Goal: Book appointment/travel/reservation

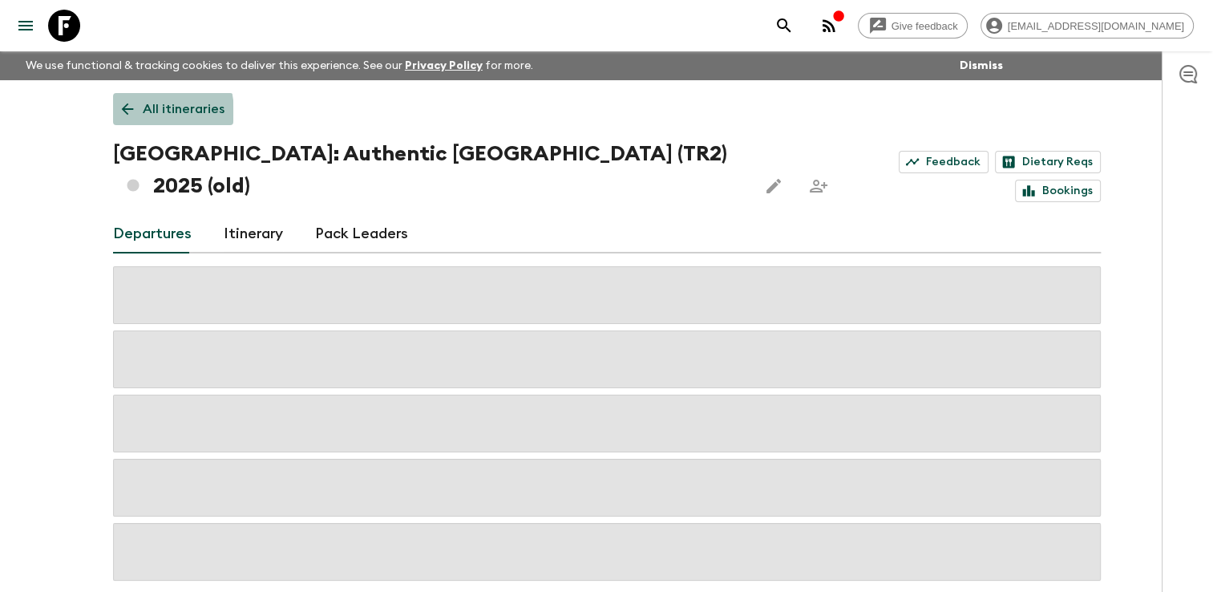
click at [133, 112] on icon at bounding box center [128, 109] width 18 height 18
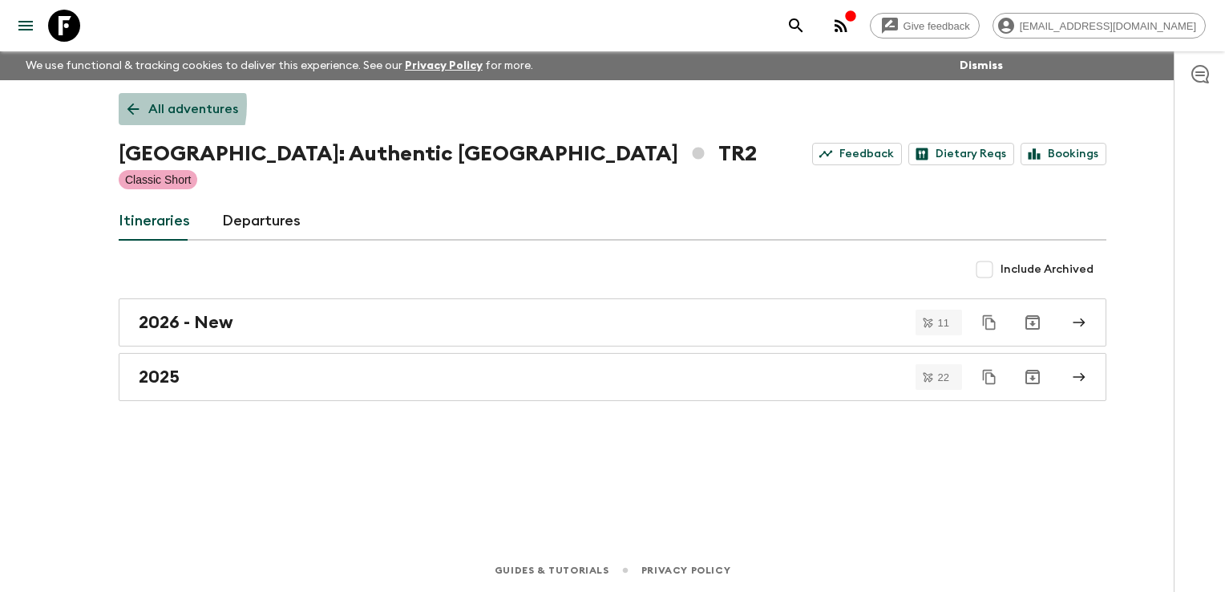
click at [125, 104] on icon at bounding box center [133, 109] width 18 height 18
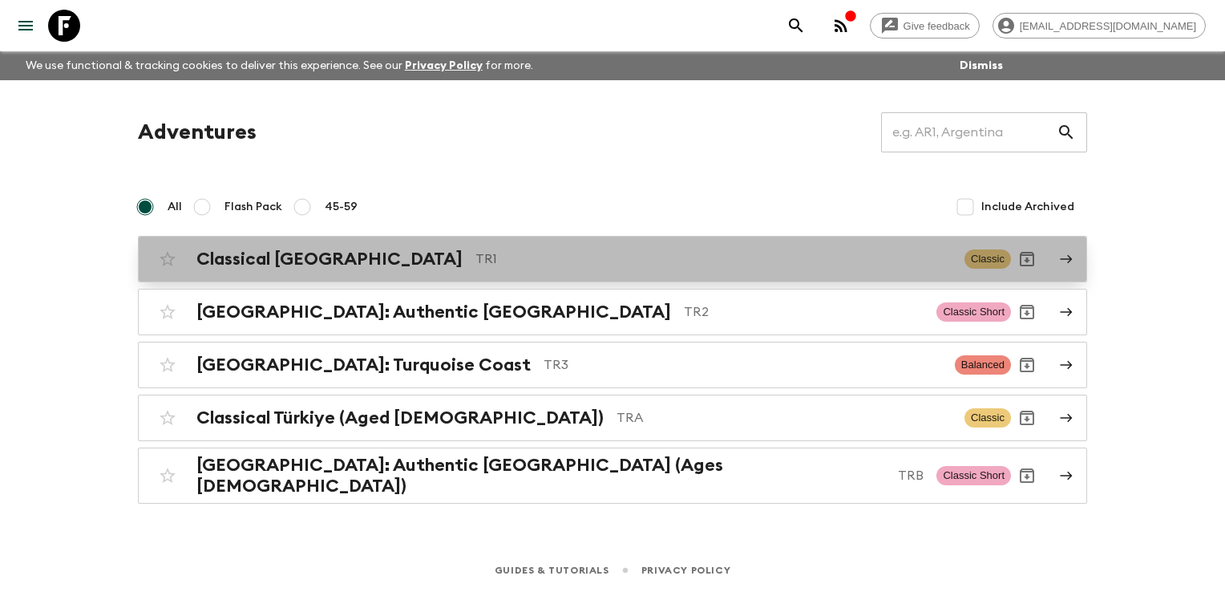
click at [256, 258] on h2 "Classical [GEOGRAPHIC_DATA]" at bounding box center [329, 258] width 266 height 21
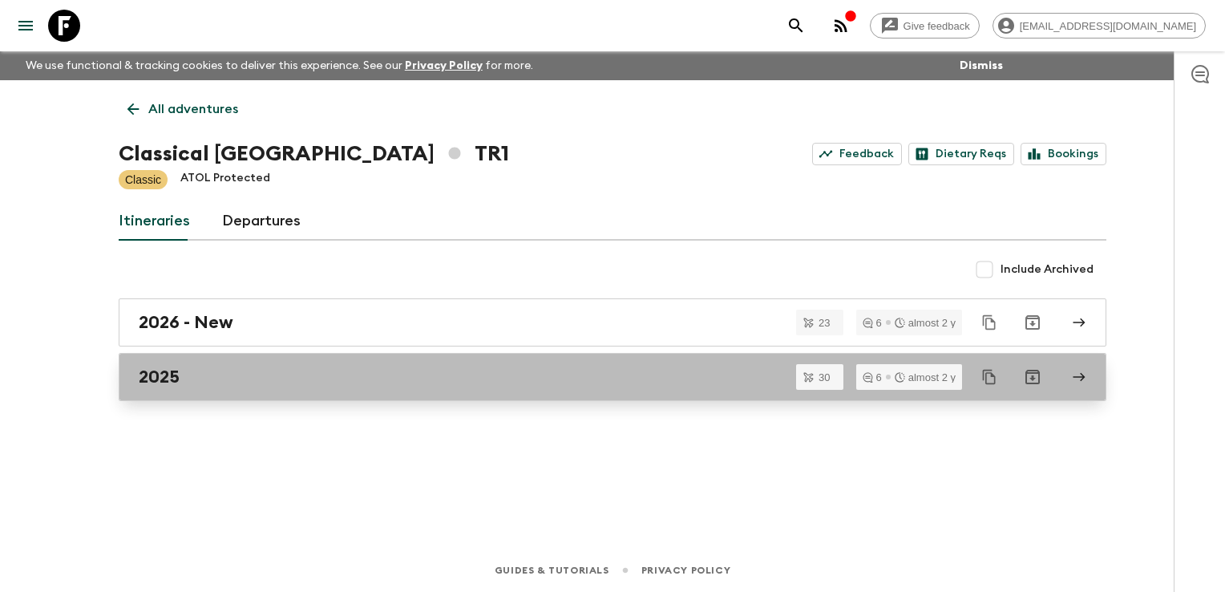
click at [254, 383] on div "2025" at bounding box center [597, 376] width 917 height 21
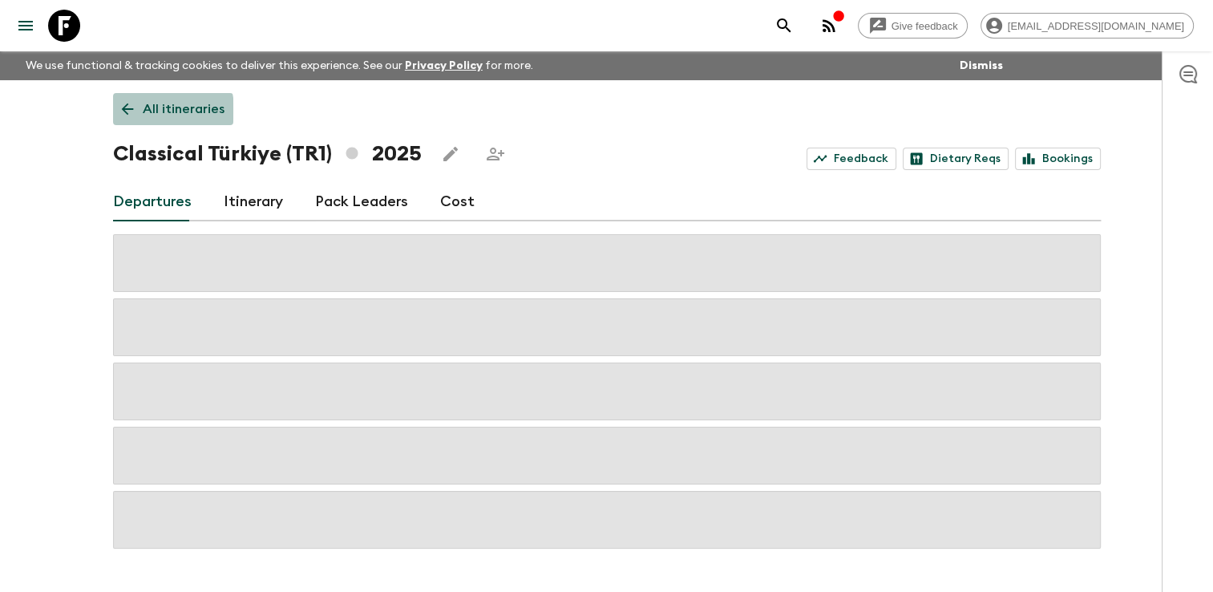
click at [128, 111] on icon at bounding box center [128, 109] width 18 height 18
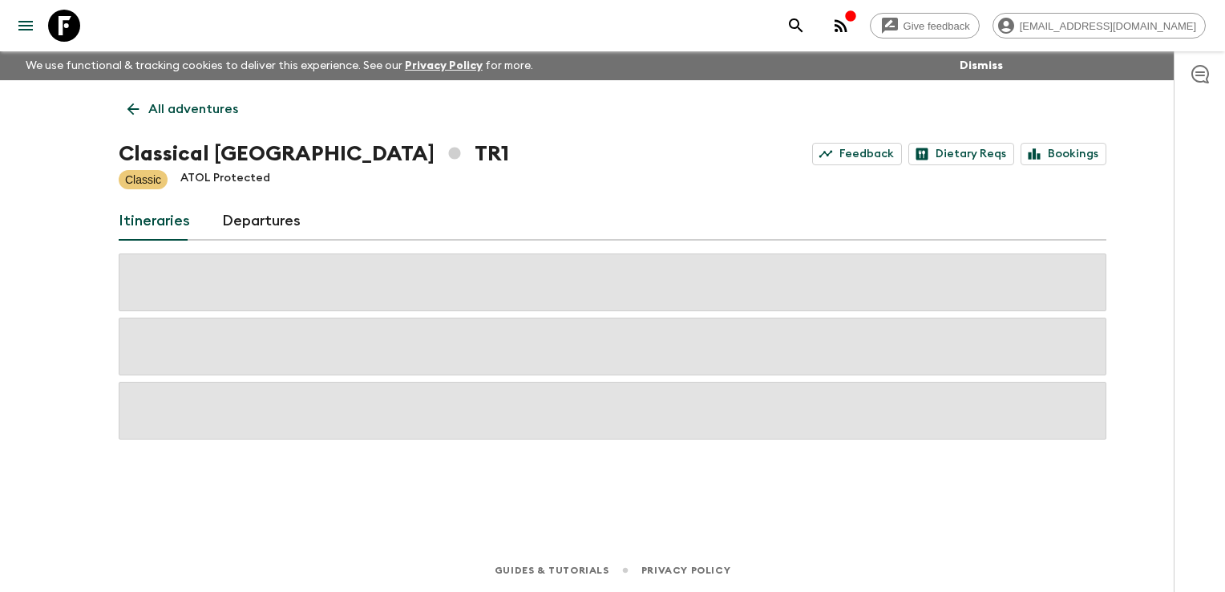
click at [128, 111] on icon at bounding box center [133, 109] width 18 height 18
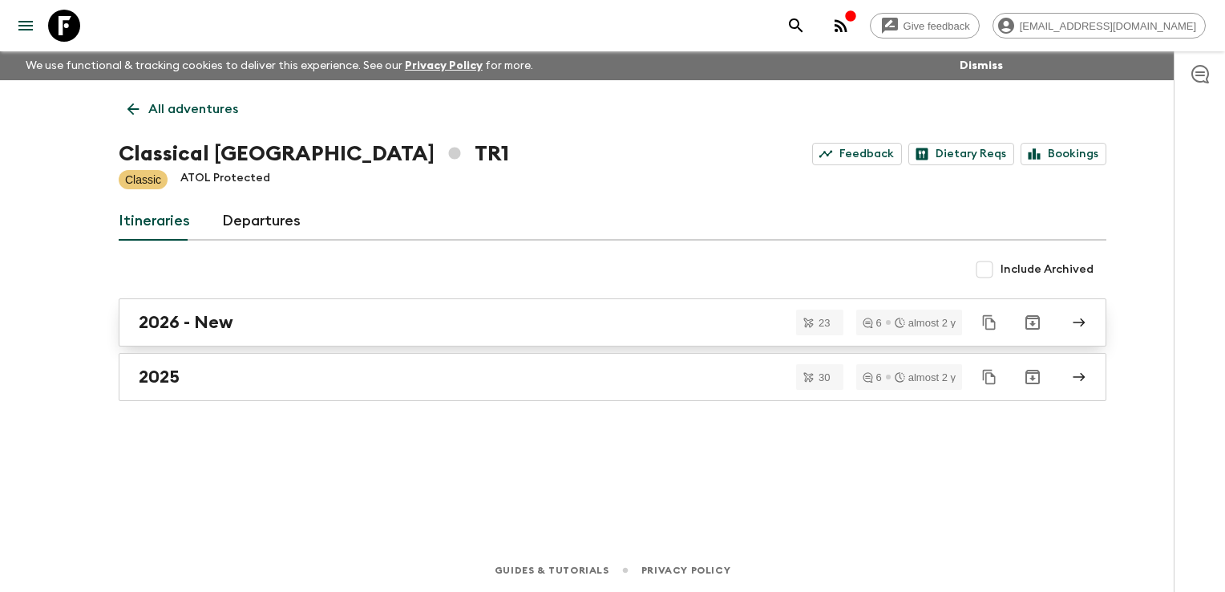
click at [220, 323] on h2 "2026 - New" at bounding box center [186, 322] width 95 height 21
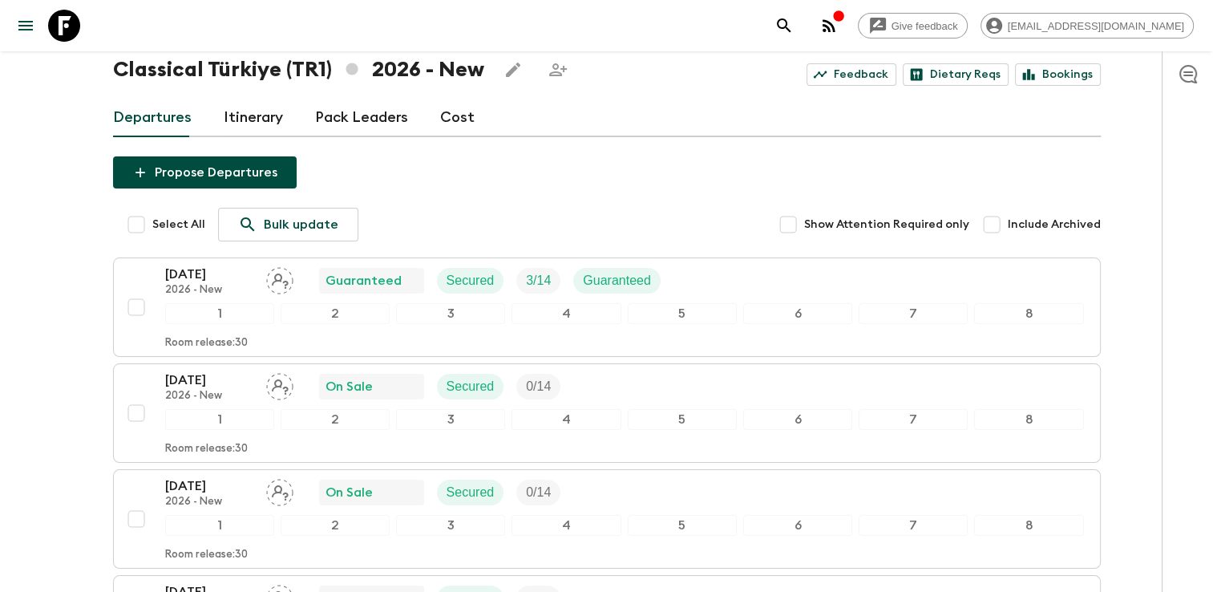
scroll to position [80, 0]
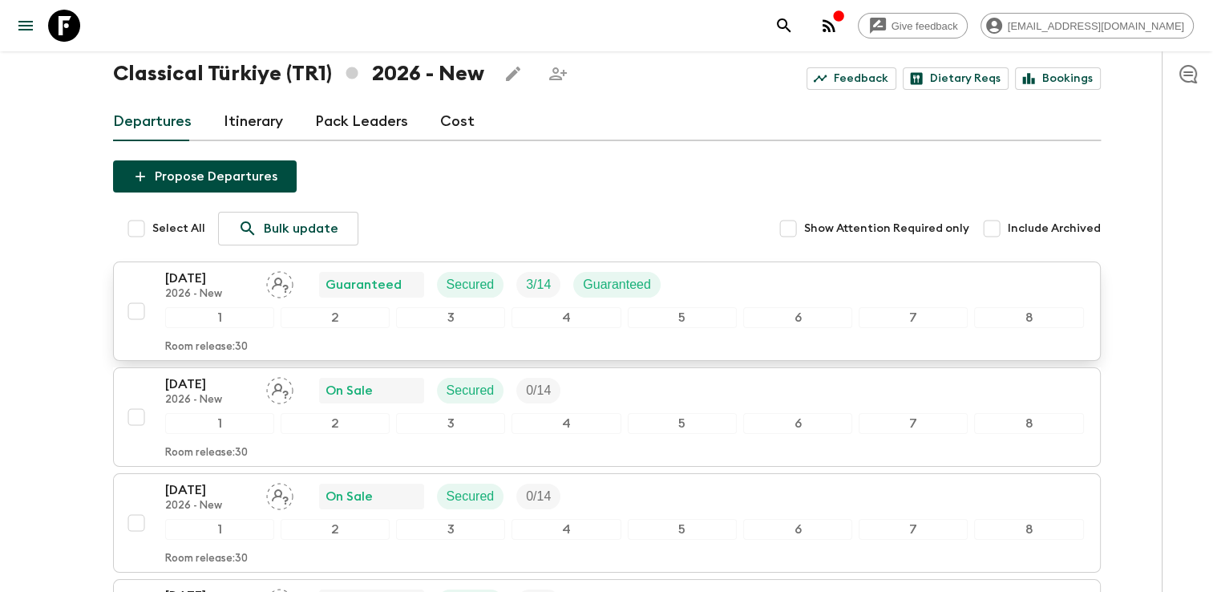
click at [135, 305] on input "checkbox" at bounding box center [136, 311] width 32 height 32
checkbox input "true"
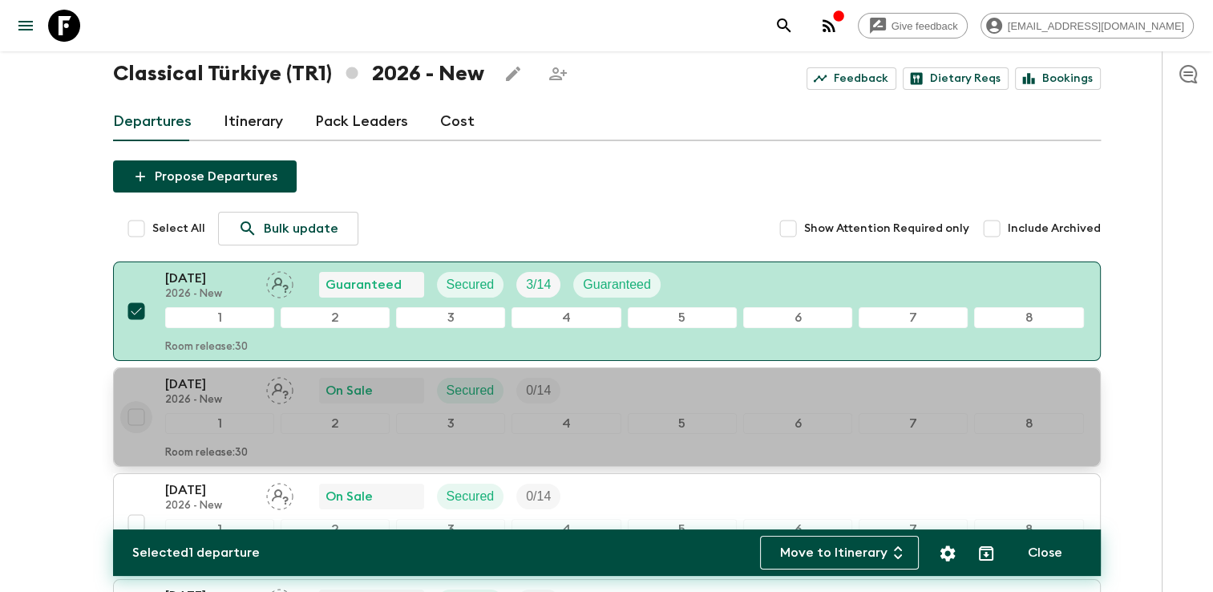
click at [139, 415] on input "checkbox" at bounding box center [136, 417] width 32 height 32
checkbox input "true"
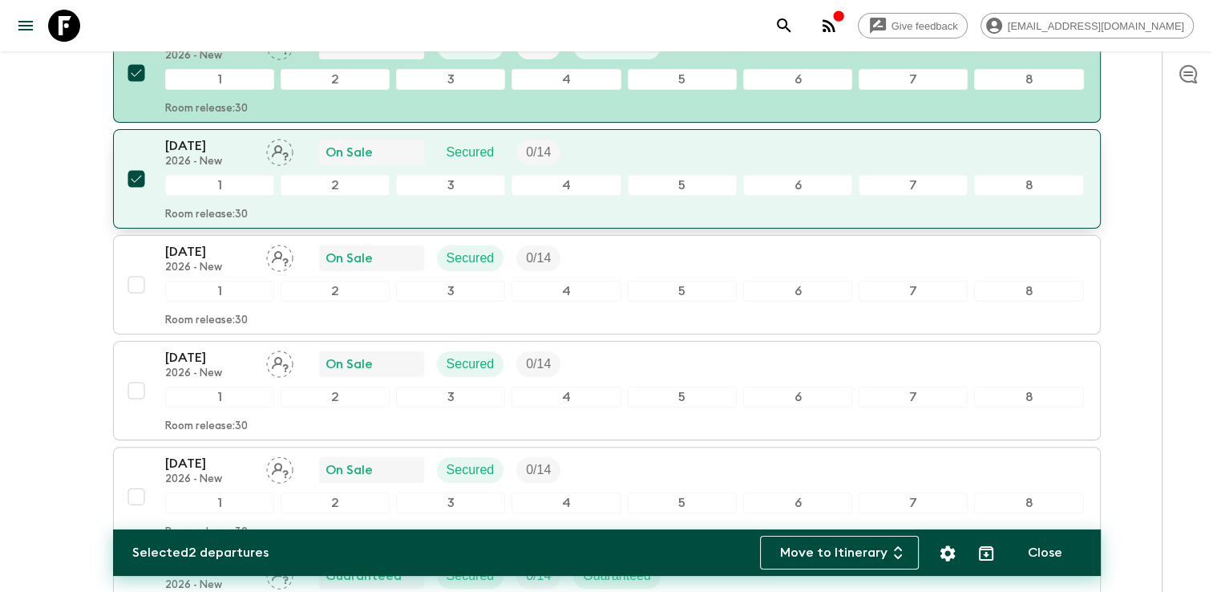
scroll to position [321, 0]
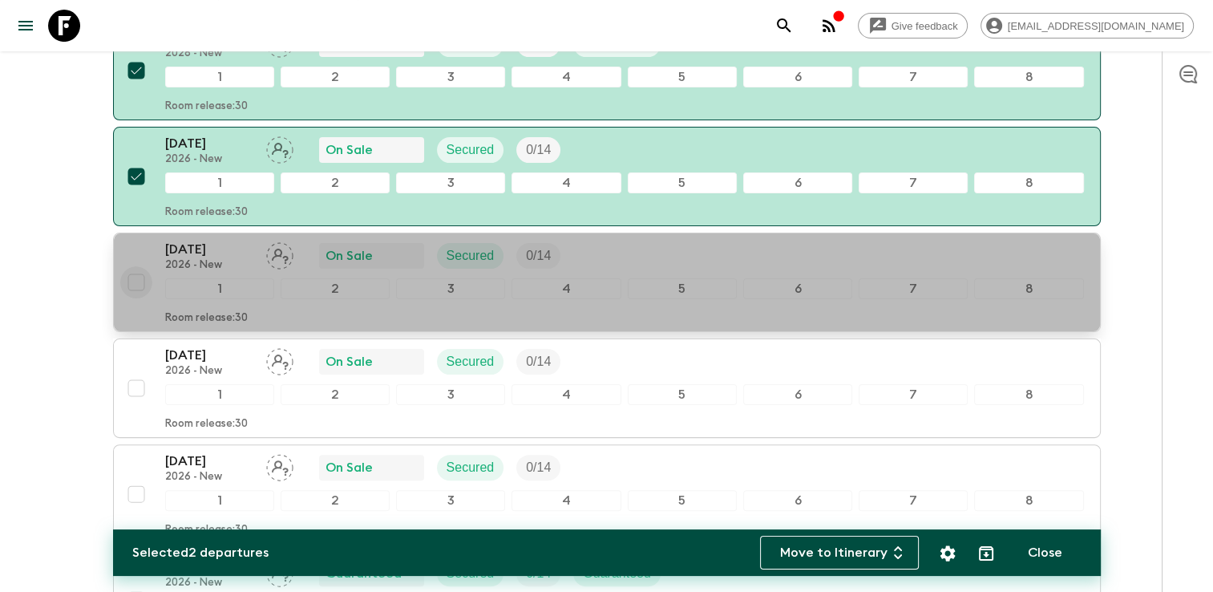
click at [135, 287] on input "checkbox" at bounding box center [136, 282] width 32 height 32
checkbox input "true"
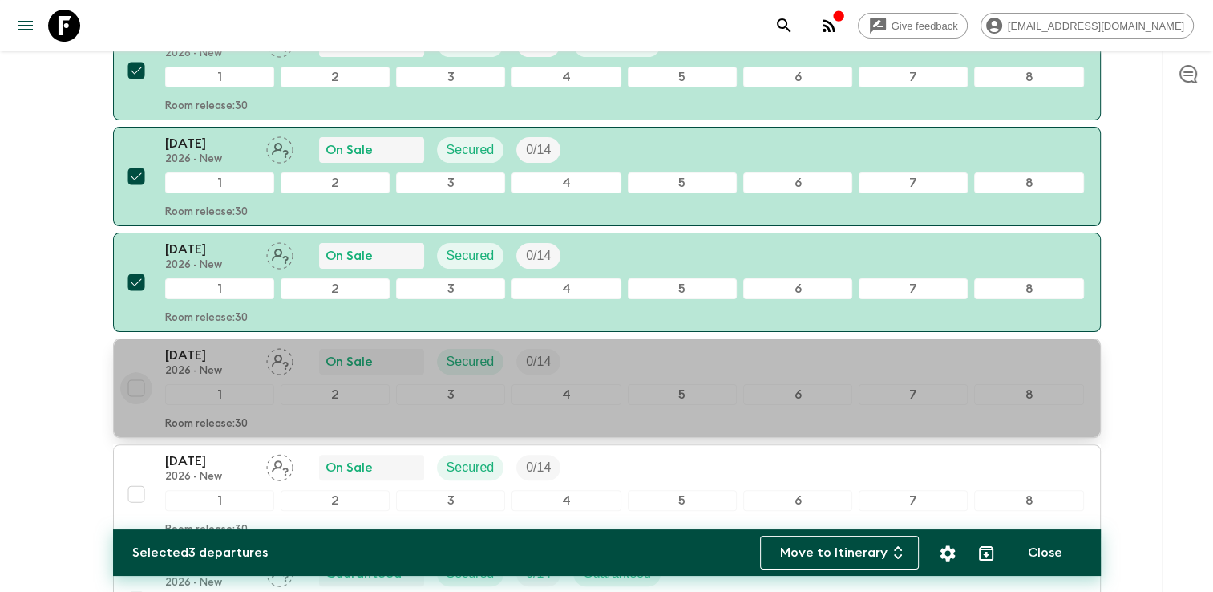
click at [134, 384] on input "checkbox" at bounding box center [136, 388] width 32 height 32
checkbox input "true"
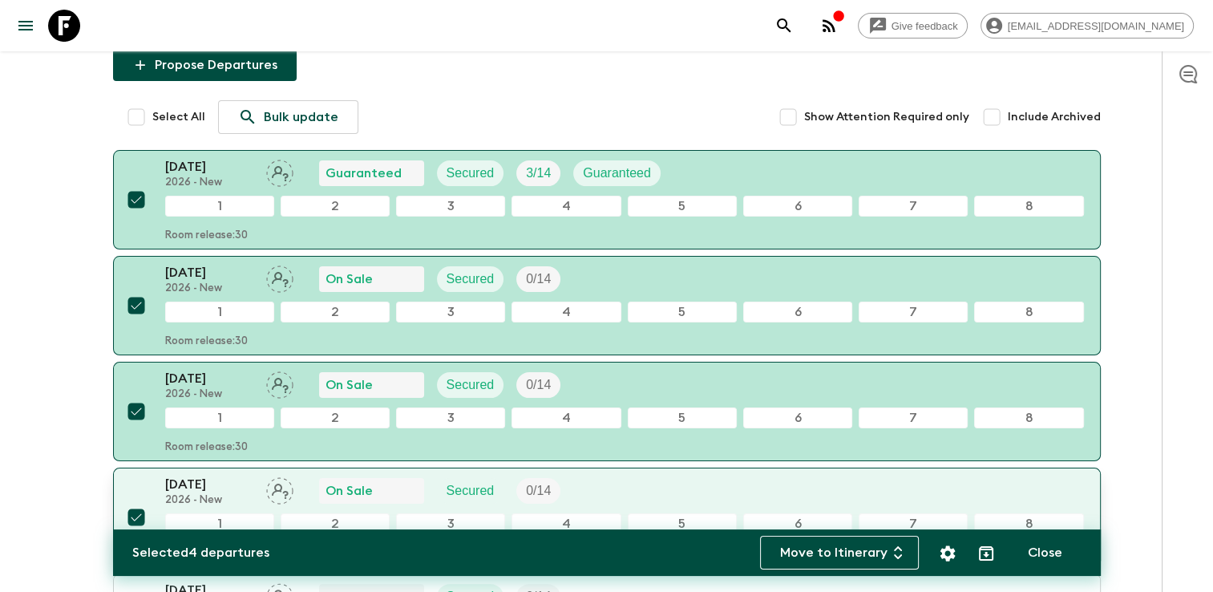
scroll to position [0, 0]
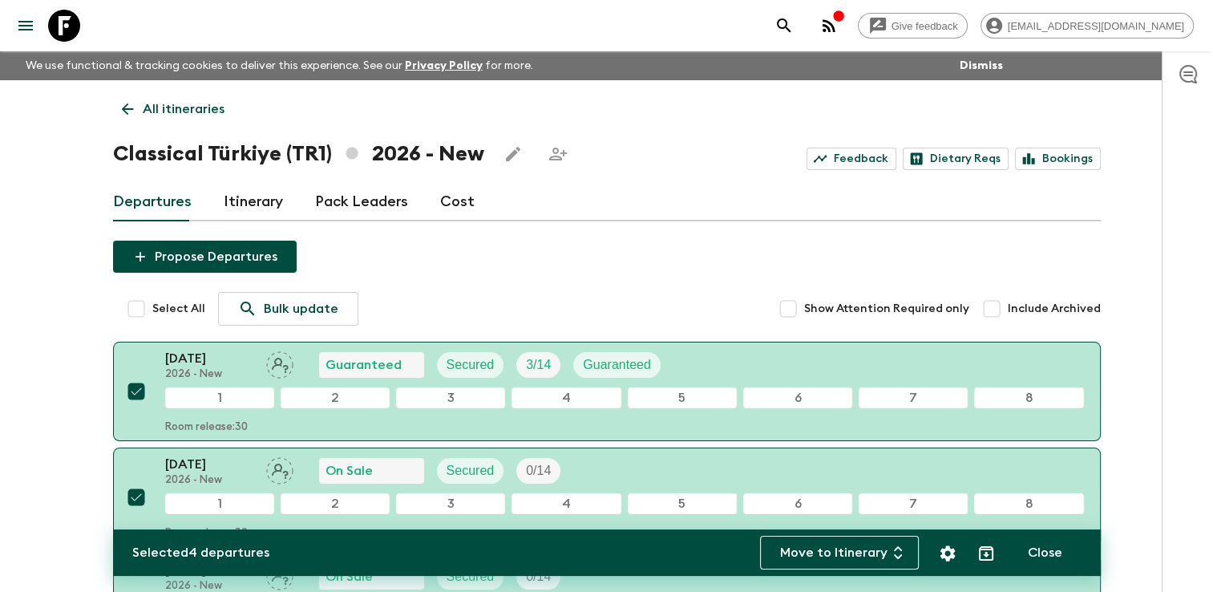
click at [138, 304] on input "Select All" at bounding box center [136, 309] width 32 height 32
checkbox input "true"
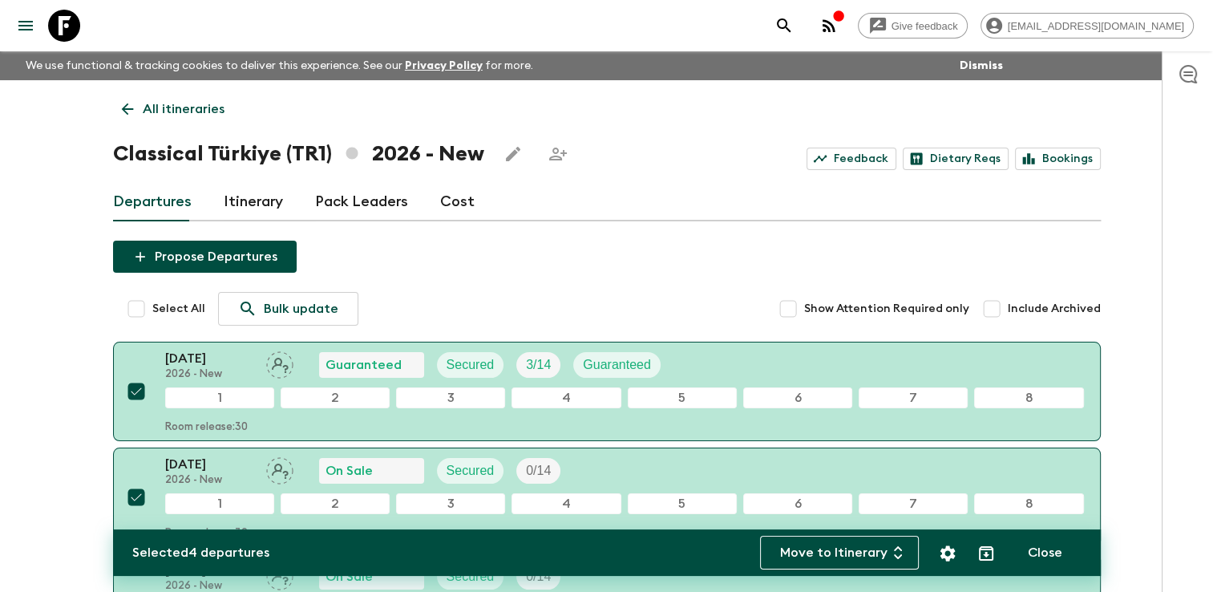
checkbox input "true"
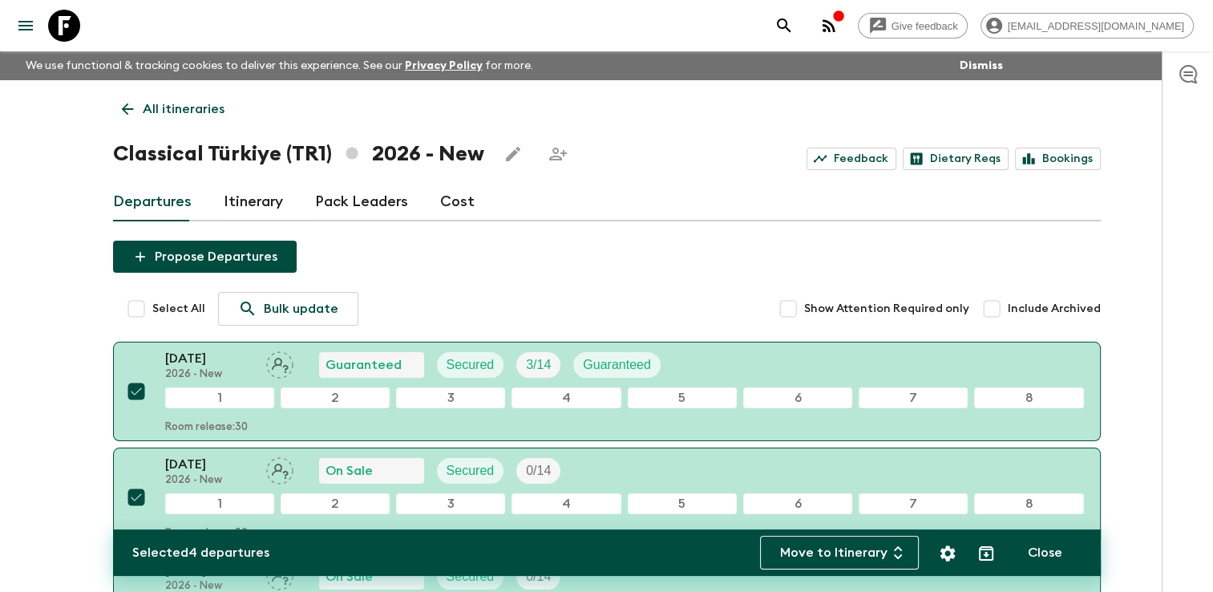
checkbox input "true"
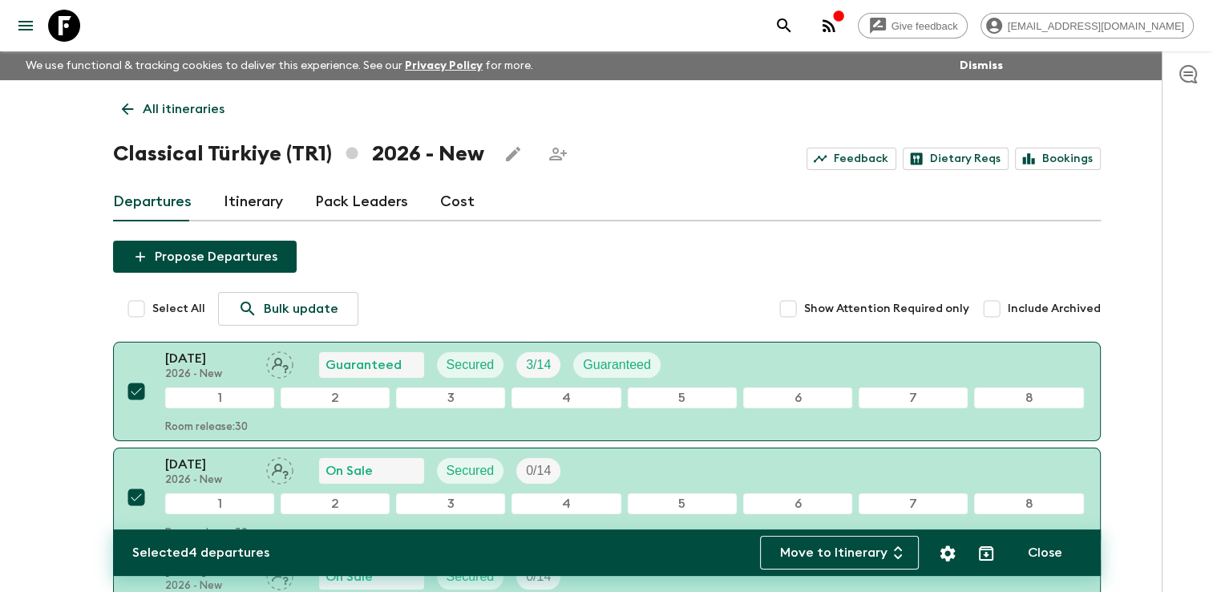
checkbox input "true"
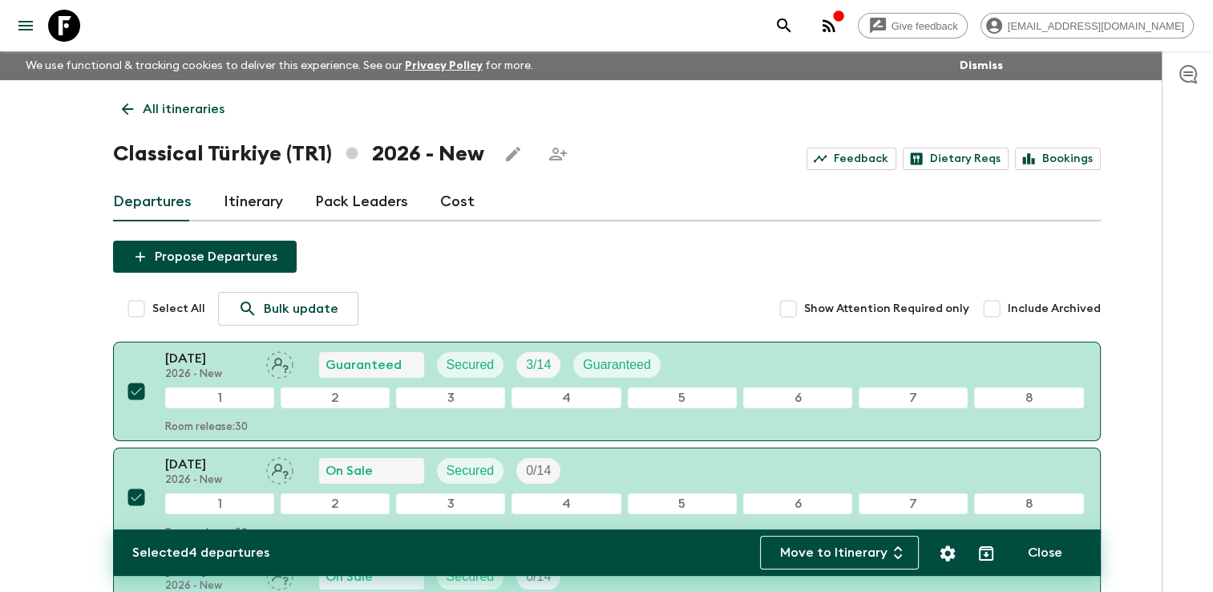
checkbox input "true"
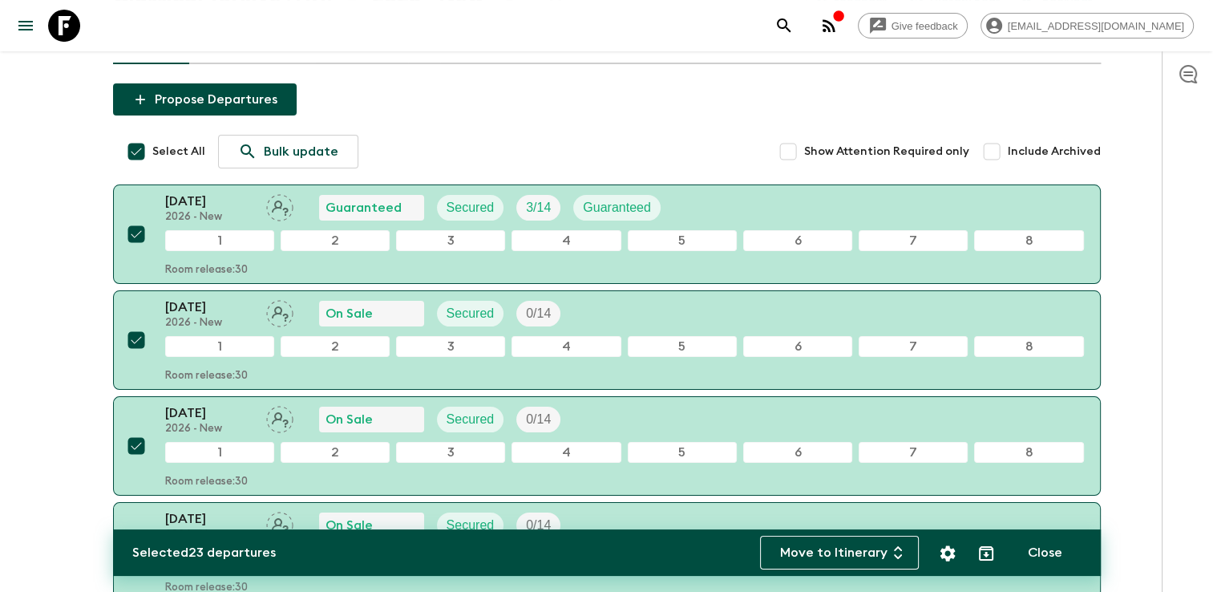
scroll to position [160, 0]
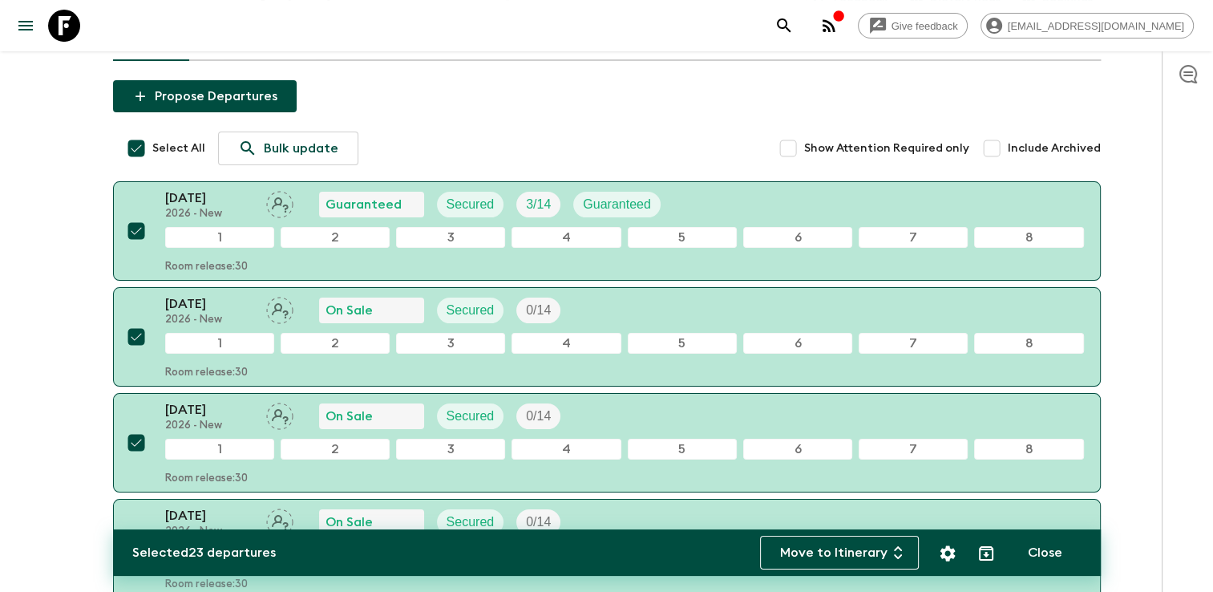
click at [135, 147] on input "Select All" at bounding box center [136, 148] width 32 height 32
checkbox input "false"
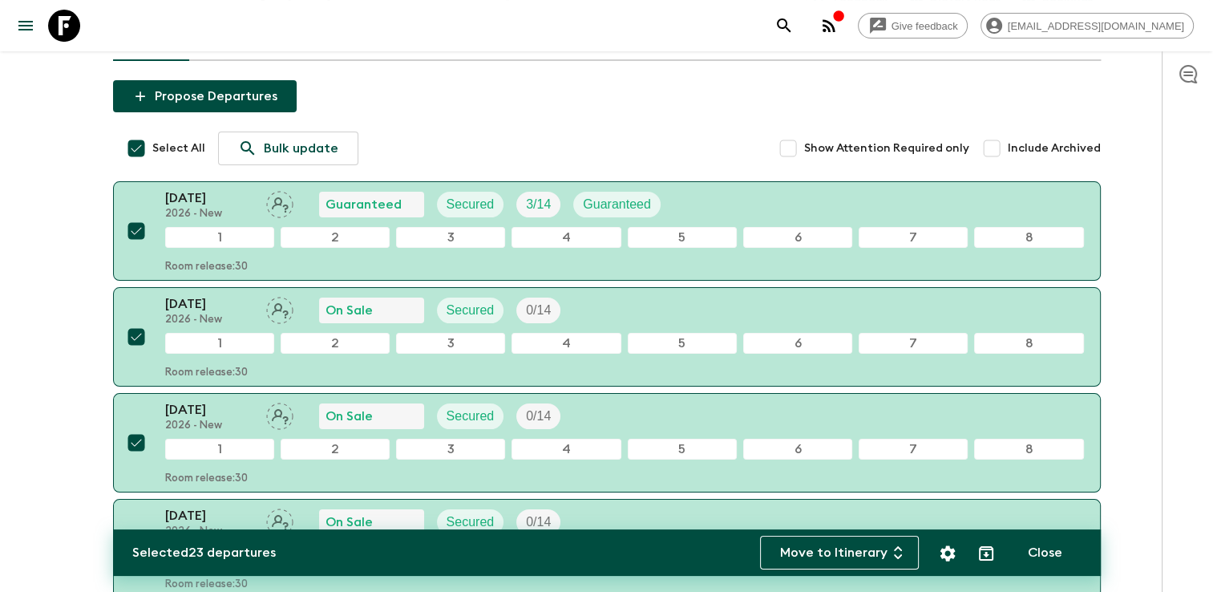
checkbox input "false"
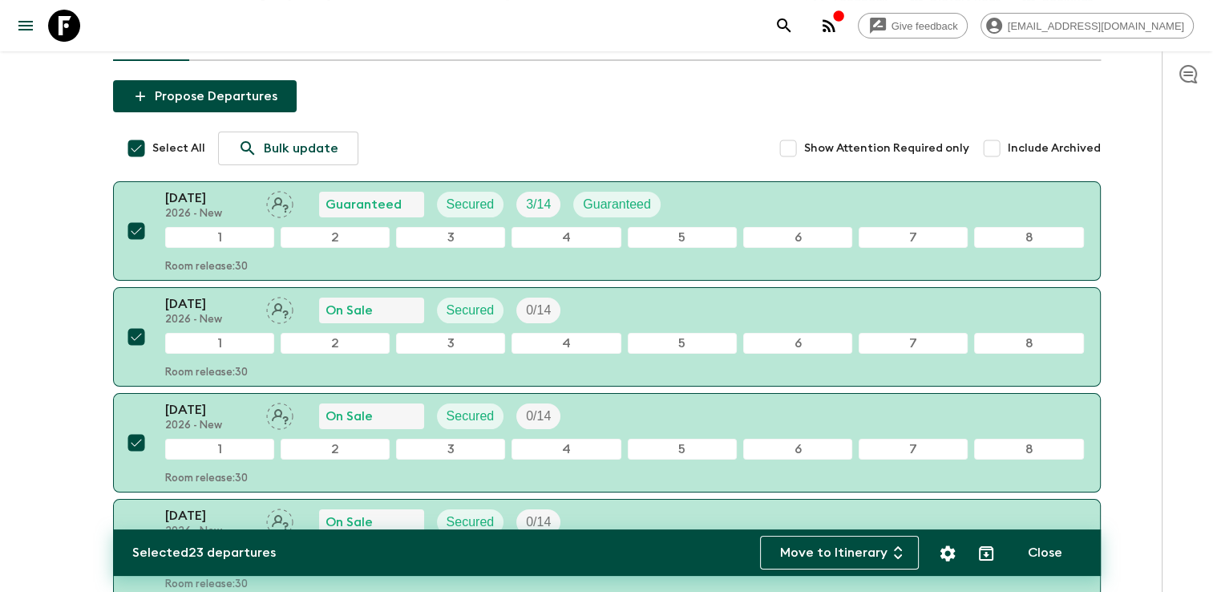
checkbox input "false"
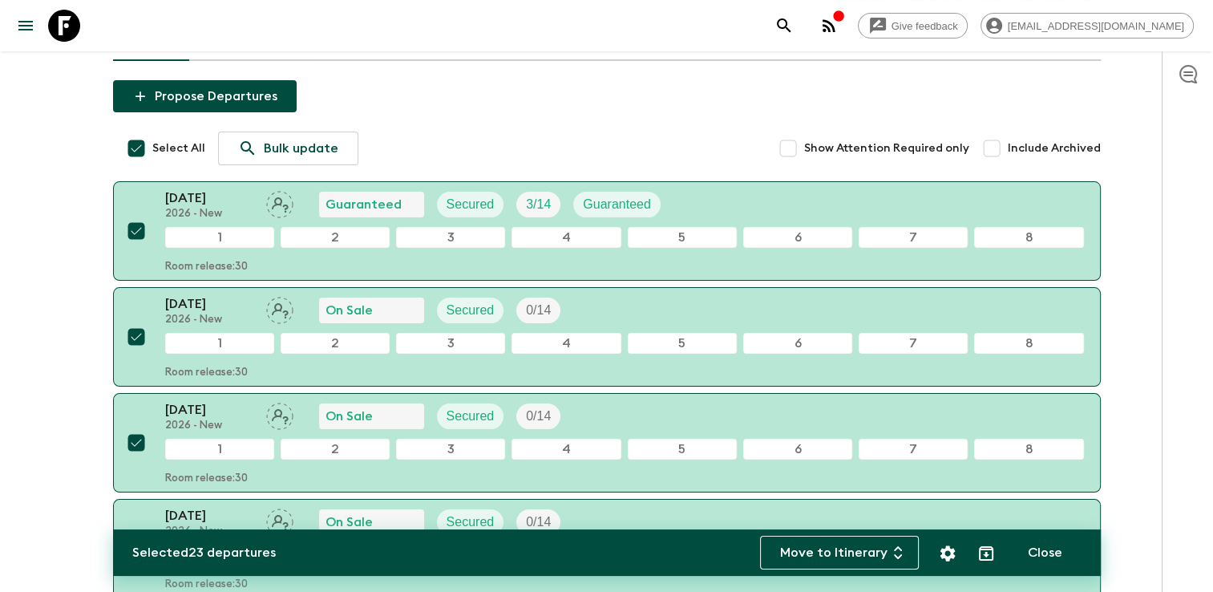
checkbox input "false"
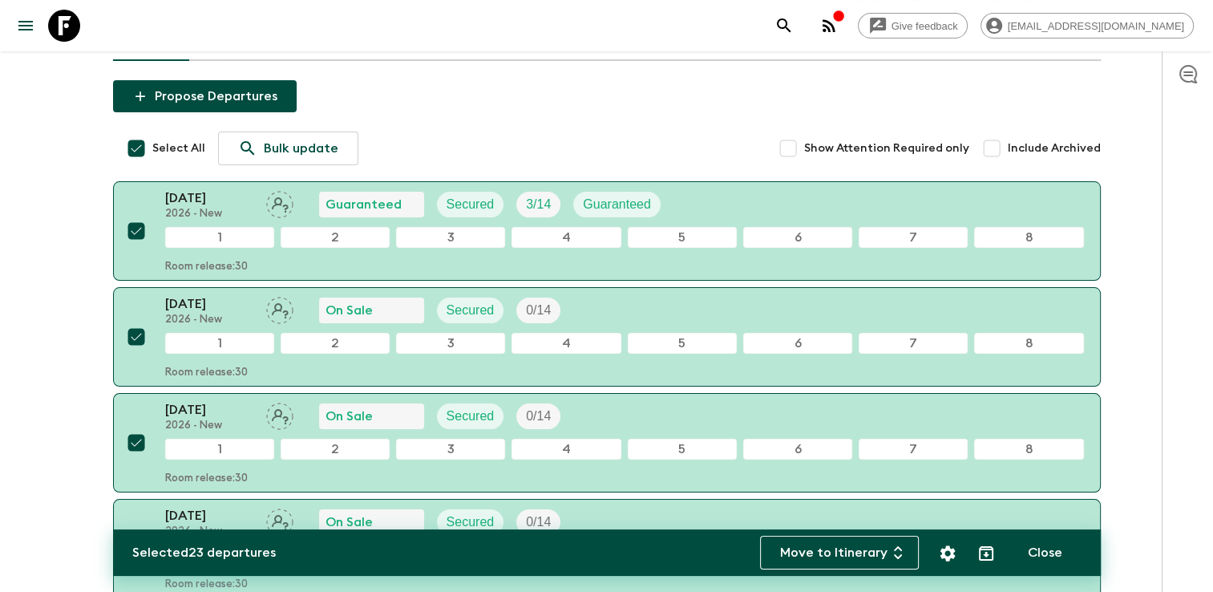
checkbox input "false"
